Goal: Task Accomplishment & Management: Manage account settings

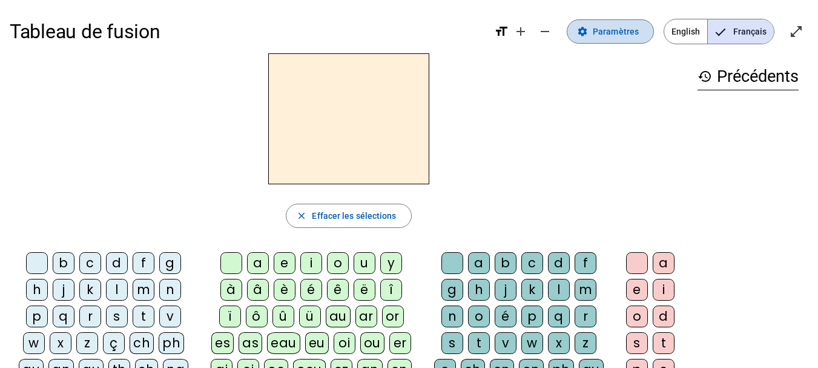
click at [632, 31] on span "Paramètres" at bounding box center [616, 31] width 46 height 15
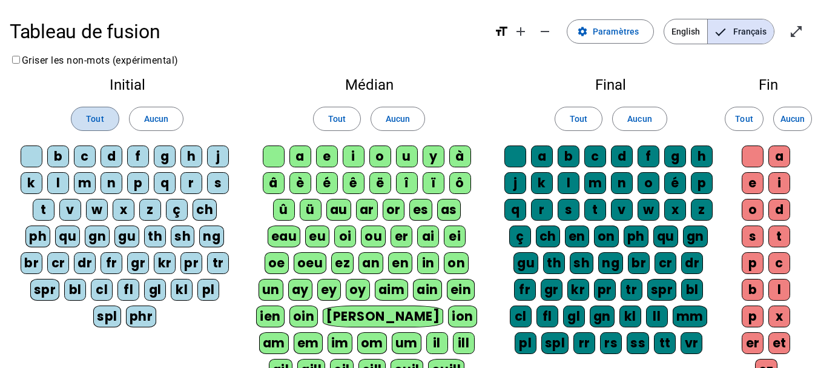
click at [94, 119] on span "Tout" at bounding box center [95, 118] width 18 height 15
click at [346, 123] on span at bounding box center [337, 118] width 47 height 29
click at [572, 114] on span "Tout" at bounding box center [579, 118] width 18 height 15
click at [739, 116] on span "Tout" at bounding box center [744, 118] width 18 height 15
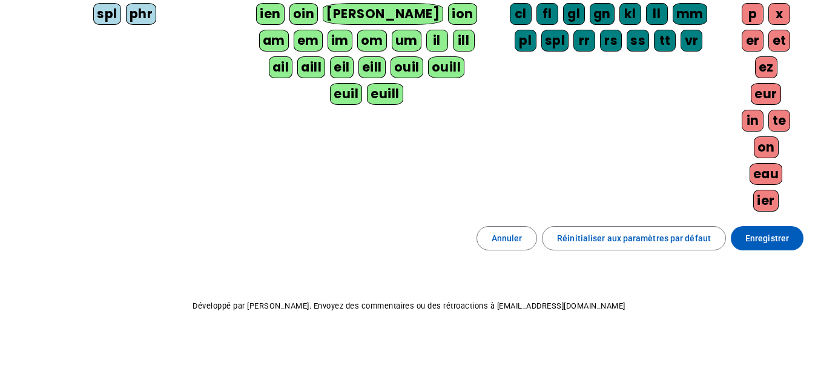
scroll to position [303, 0]
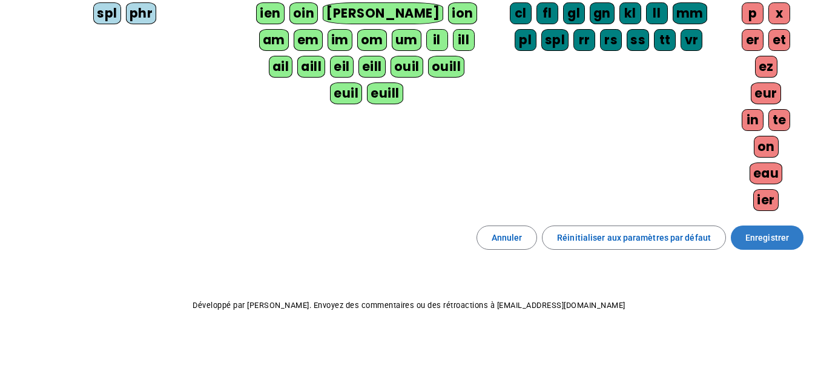
click at [753, 234] on span "Enregistrer" at bounding box center [768, 237] width 44 height 15
